Goal: Transaction & Acquisition: Purchase product/service

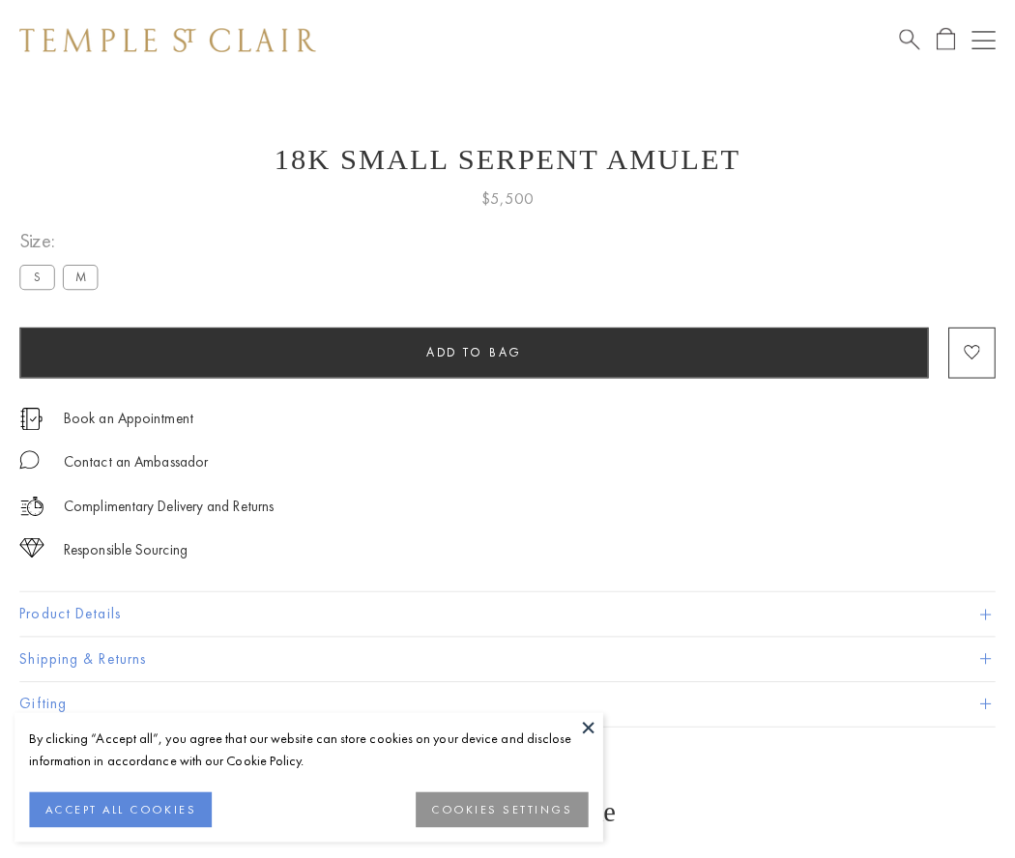
scroll to position [23, 0]
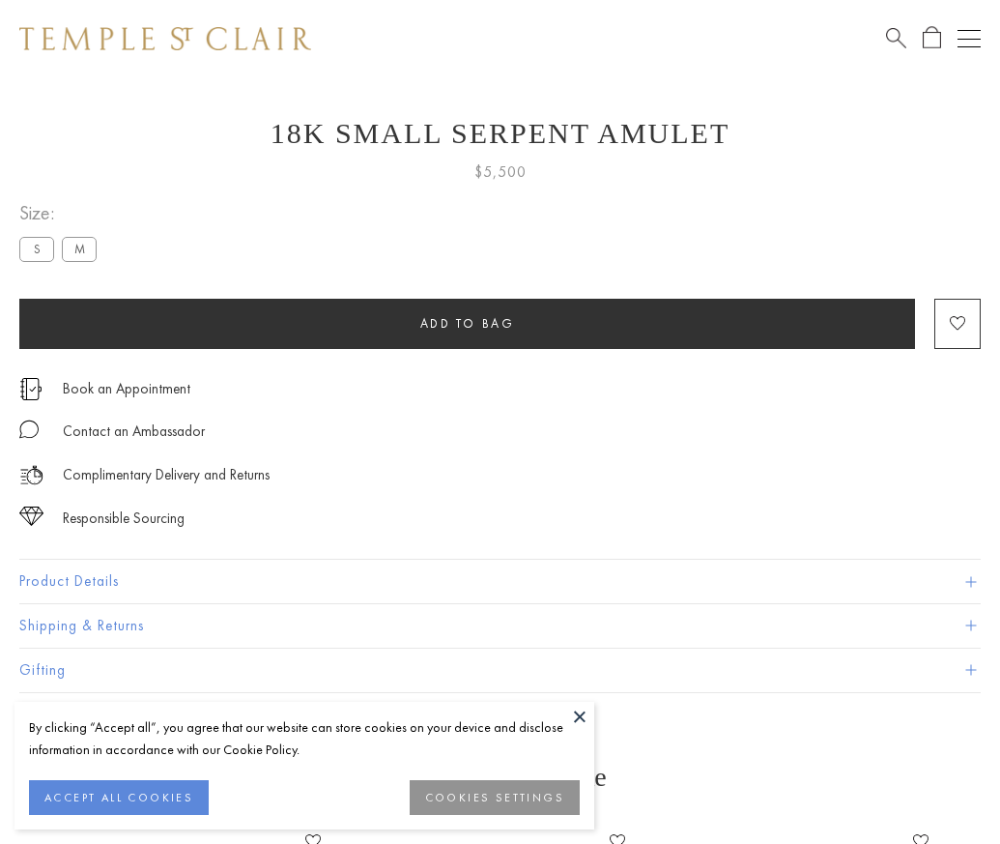
click at [467, 323] on span "Add to bag" at bounding box center [467, 323] width 95 height 16
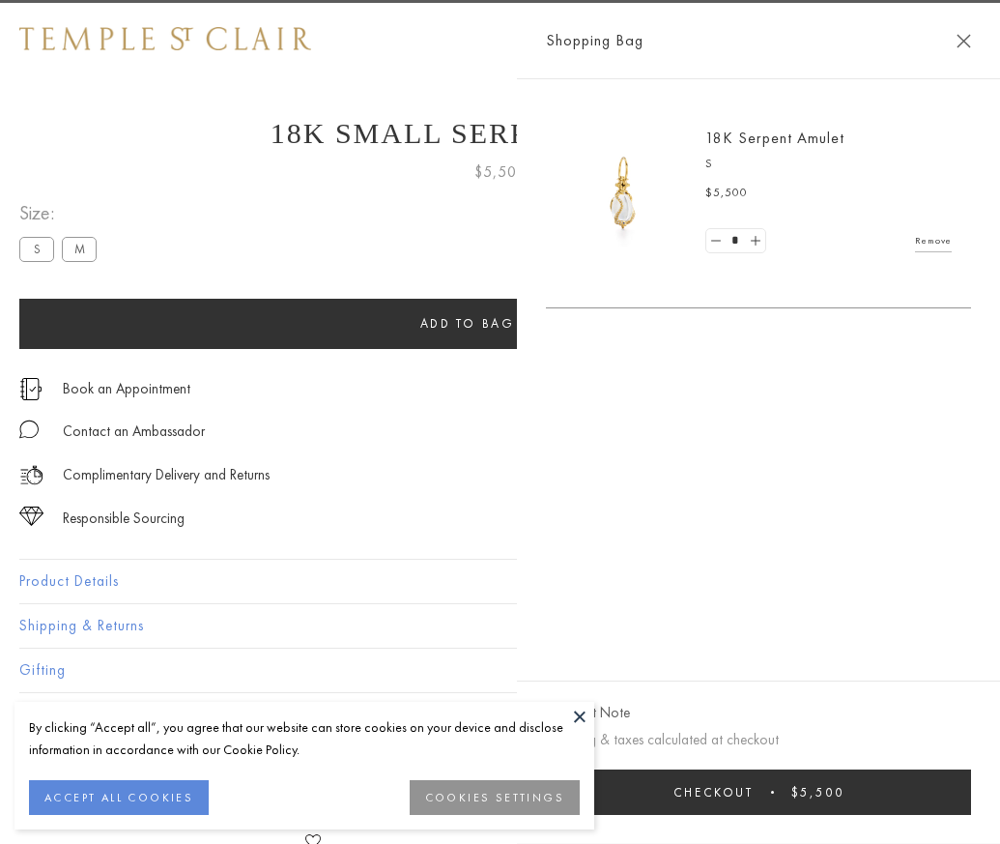
click at [971, 806] on button "Checkout $5,500" at bounding box center [758, 791] width 425 height 45
